Goal: Task Accomplishment & Management: Manage account settings

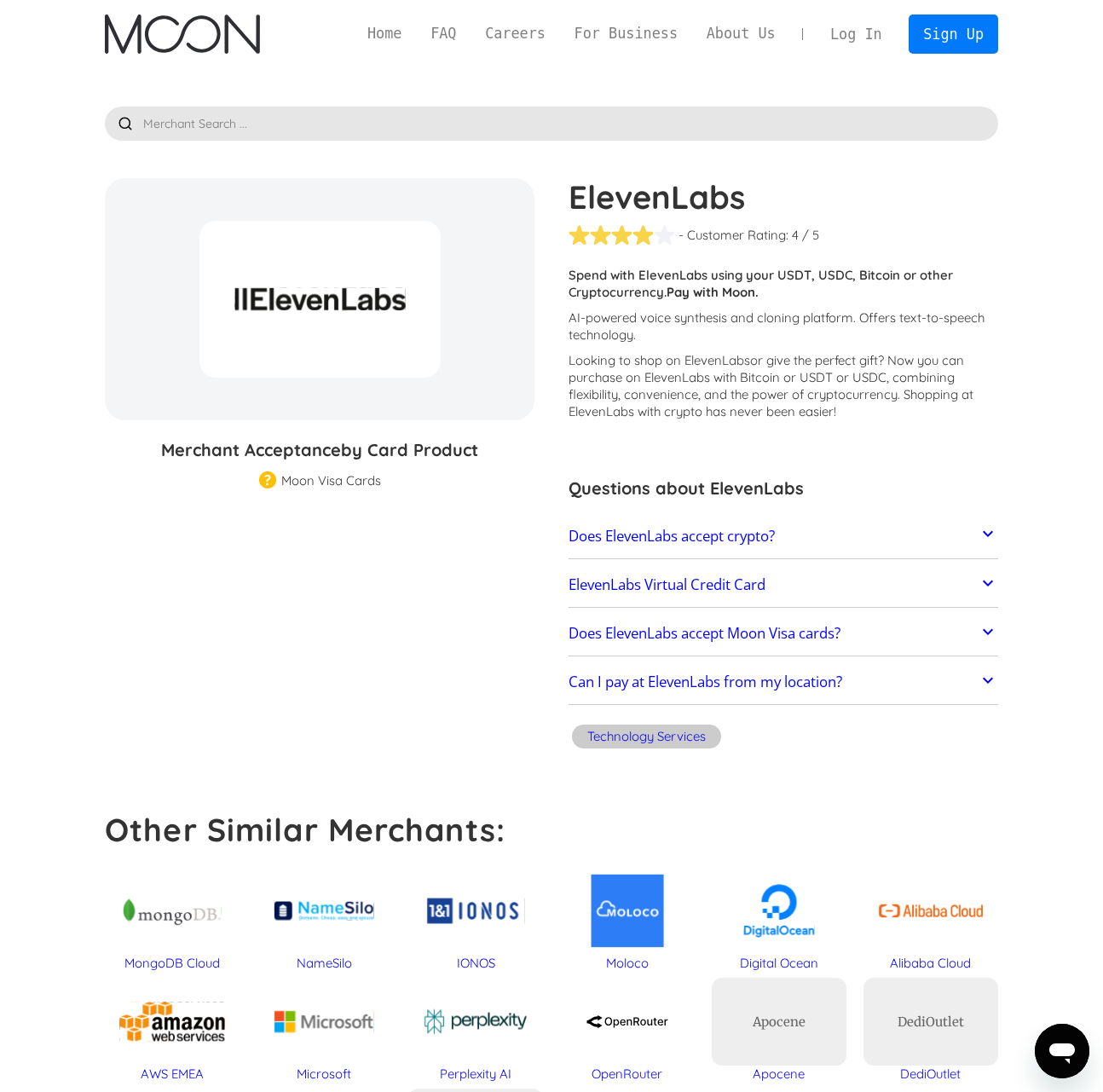
click at [855, 44] on link "Log In" at bounding box center [855, 34] width 80 height 37
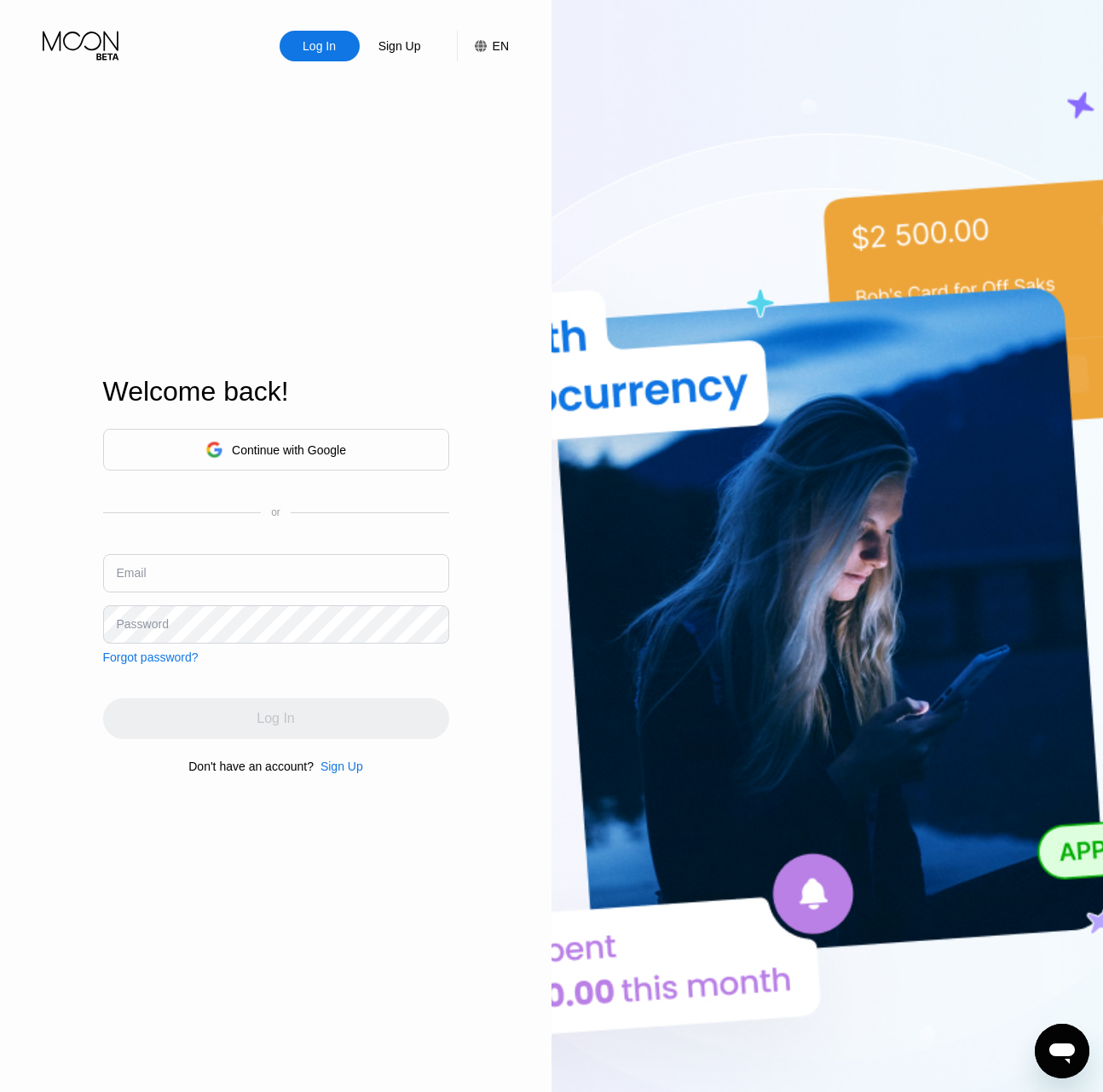
click at [333, 452] on div "Continue with Google" at bounding box center [288, 450] width 114 height 14
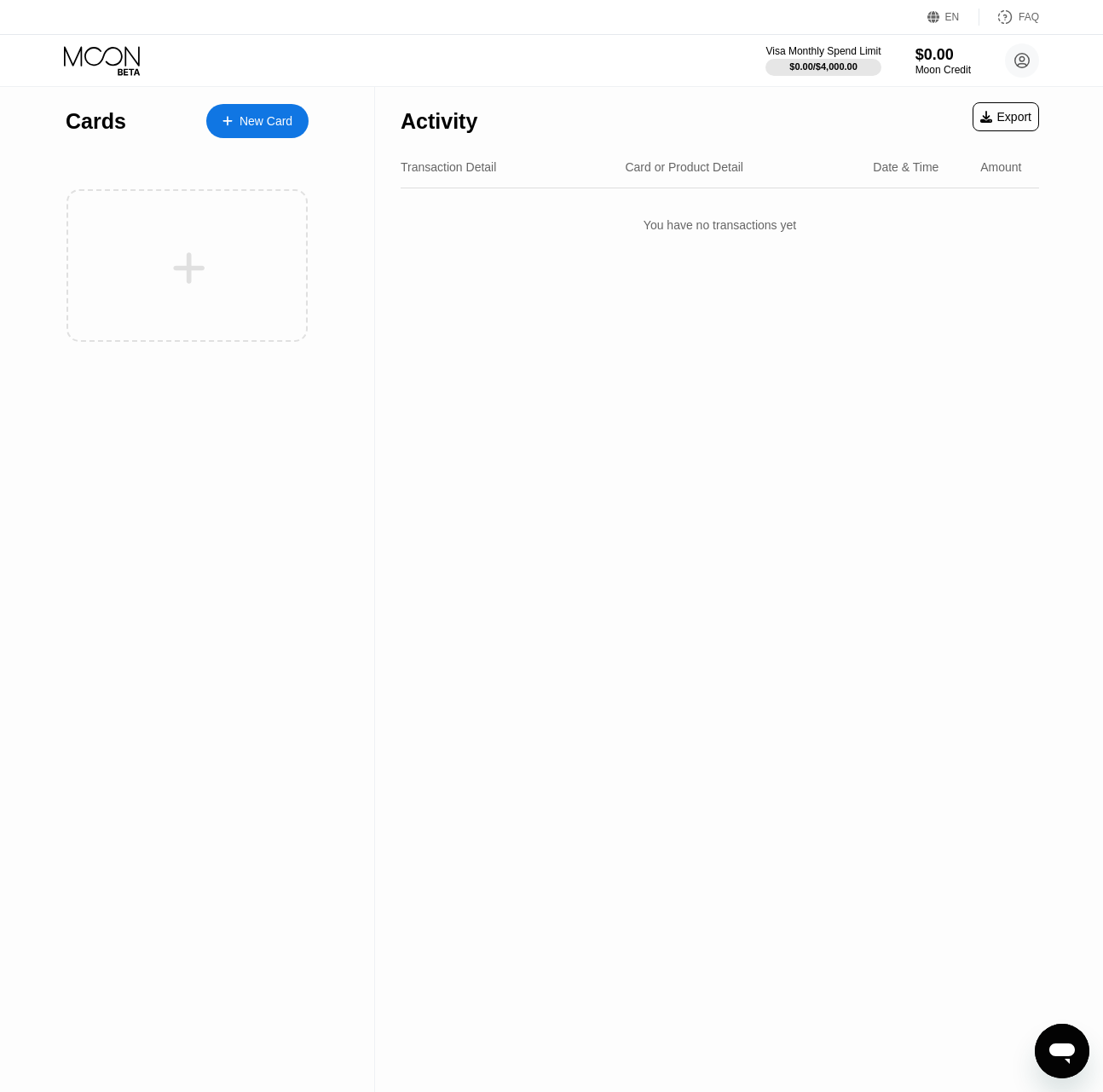
click at [847, 381] on div "Activity Export Transaction Detail Card or Product Detail Date & Time Amount Yo…" at bounding box center [720, 589] width 690 height 1005
